Goal: Task Accomplishment & Management: Manage account settings

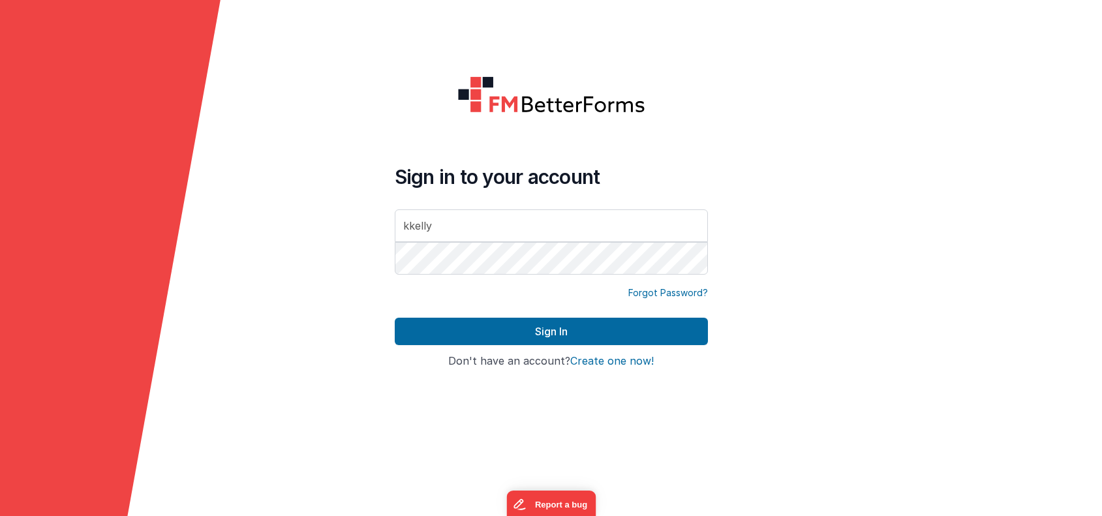
type input "kkelly"
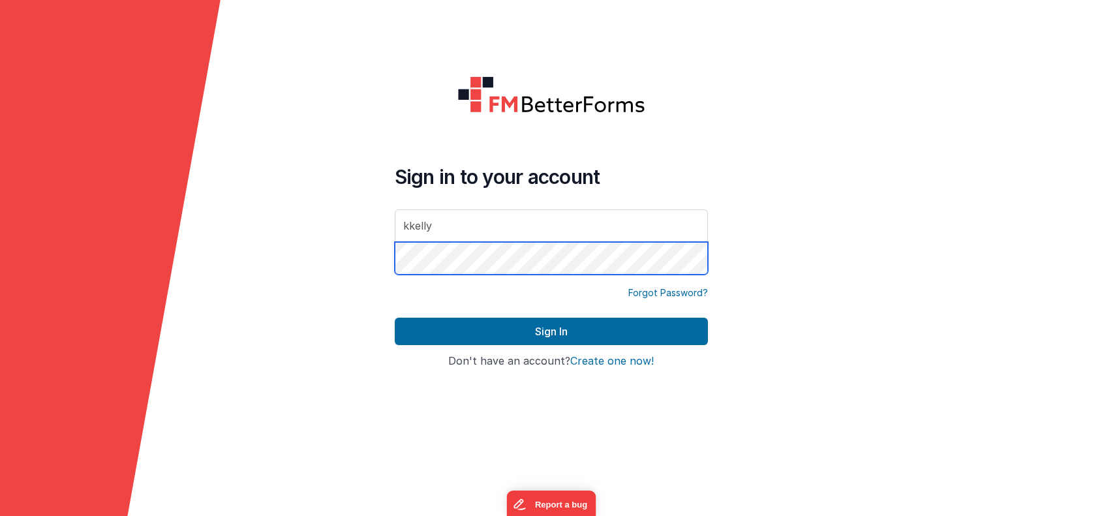
click at [395, 318] on button "Sign In" at bounding box center [551, 331] width 313 height 27
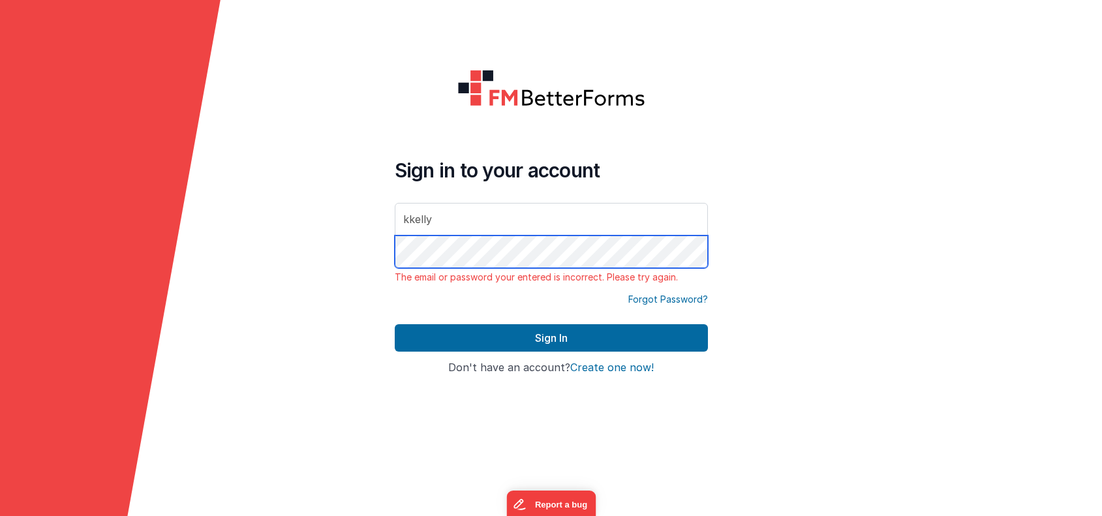
click at [377, 249] on form "Sign in to your account kkelly The email or password your entered is incorrect.…" at bounding box center [551, 258] width 1102 height 516
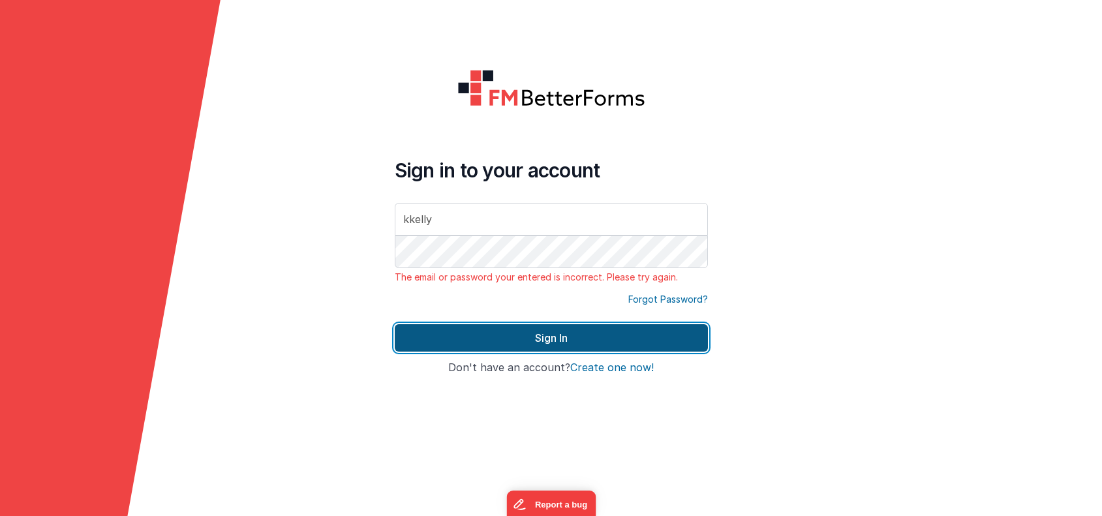
click at [429, 337] on button "Sign In" at bounding box center [551, 337] width 313 height 27
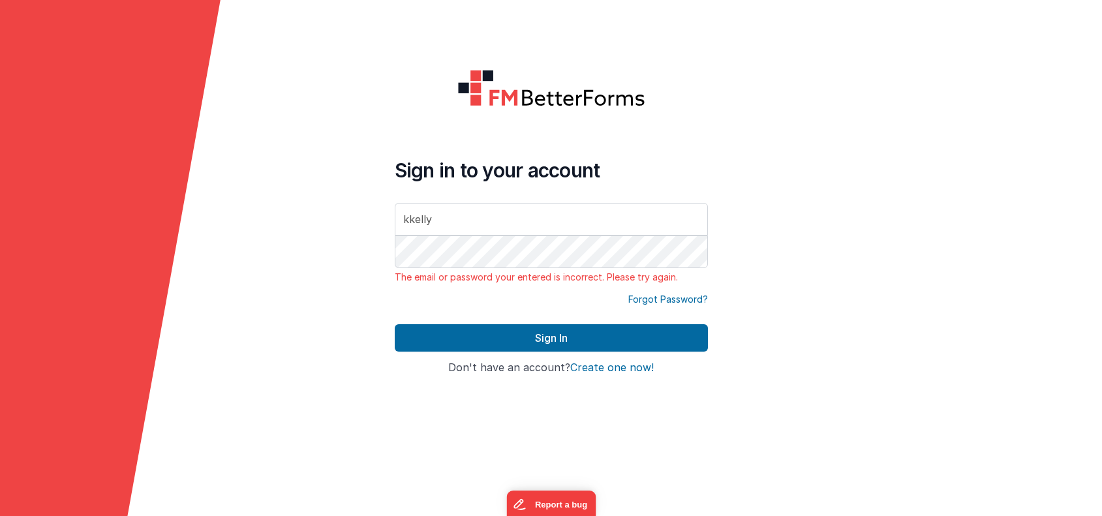
click at [1078, 133] on div at bounding box center [992, 258] width 221 height 516
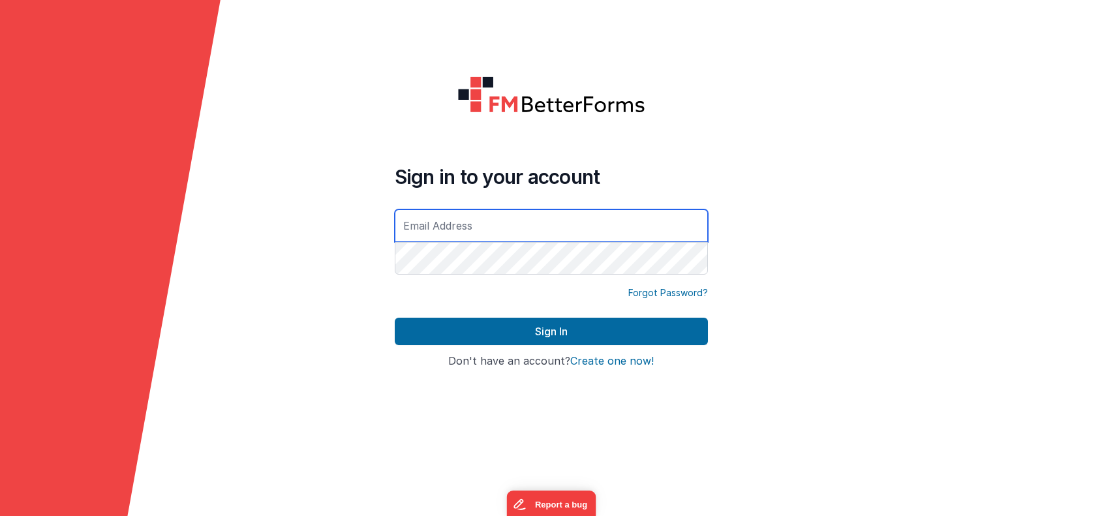
click at [563, 227] on input "text" at bounding box center [551, 226] width 313 height 33
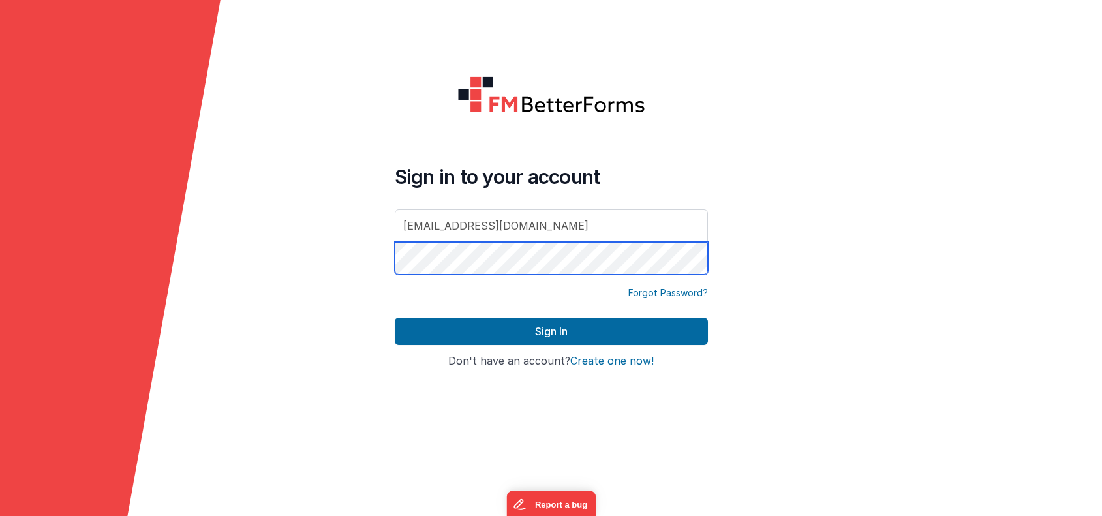
click at [395, 318] on button "Sign In" at bounding box center [551, 331] width 313 height 27
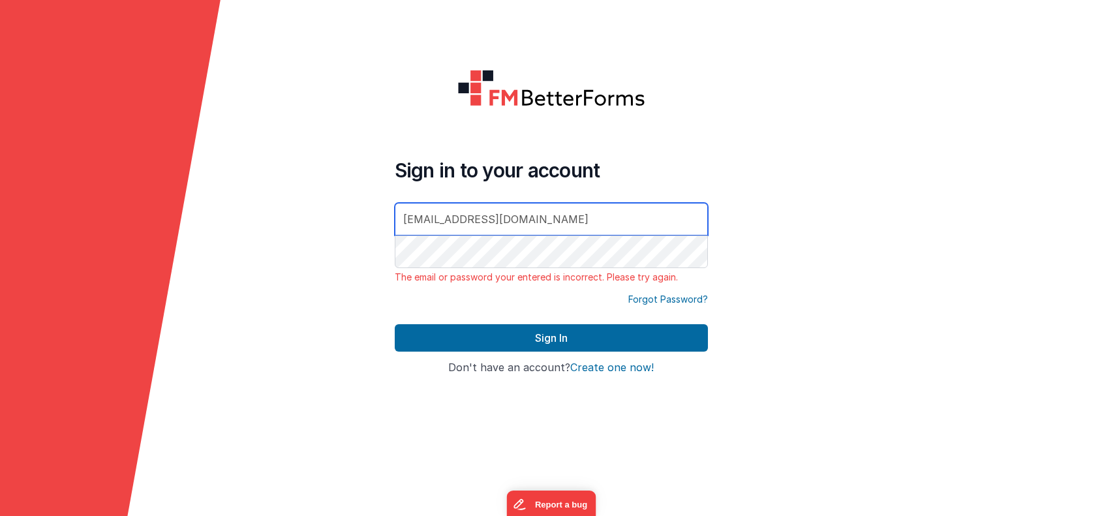
click at [521, 213] on input "kkelly@ssjphila.org" at bounding box center [551, 219] width 313 height 33
drag, startPoint x: 502, startPoint y: 215, endPoint x: 435, endPoint y: 221, distance: 67.5
click at [435, 221] on input "kkelly@ssjphila.org" at bounding box center [551, 219] width 313 height 33
type input "kkelly"
click at [395, 324] on button "Sign In" at bounding box center [551, 337] width 313 height 27
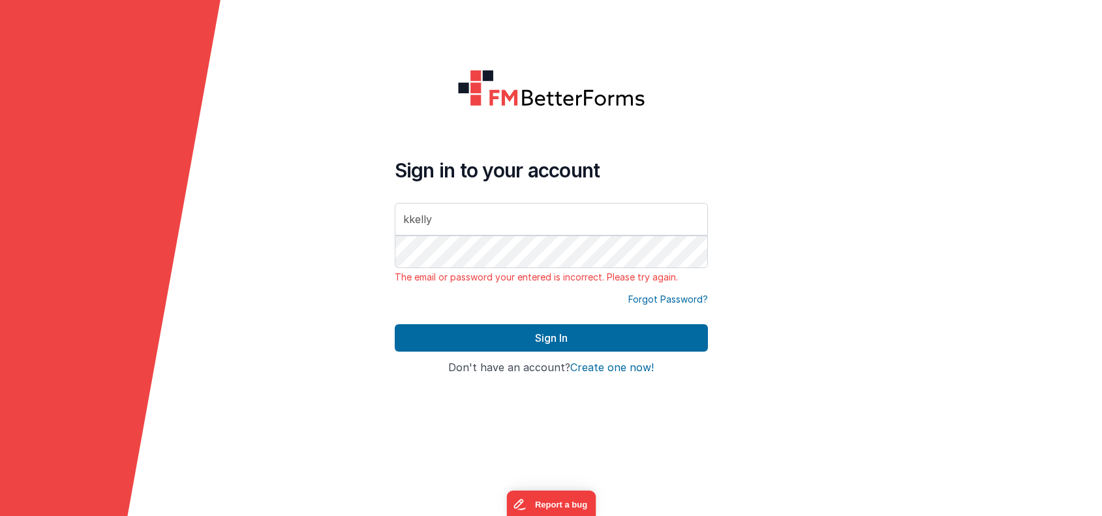
drag, startPoint x: 399, startPoint y: 1, endPoint x: 305, endPoint y: 31, distance: 98.7
click at [305, 31] on form "Sign in to your account kkelly The email or password your entered is incorrect.…" at bounding box center [551, 258] width 1102 height 516
